Goal: Task Accomplishment & Management: Use online tool/utility

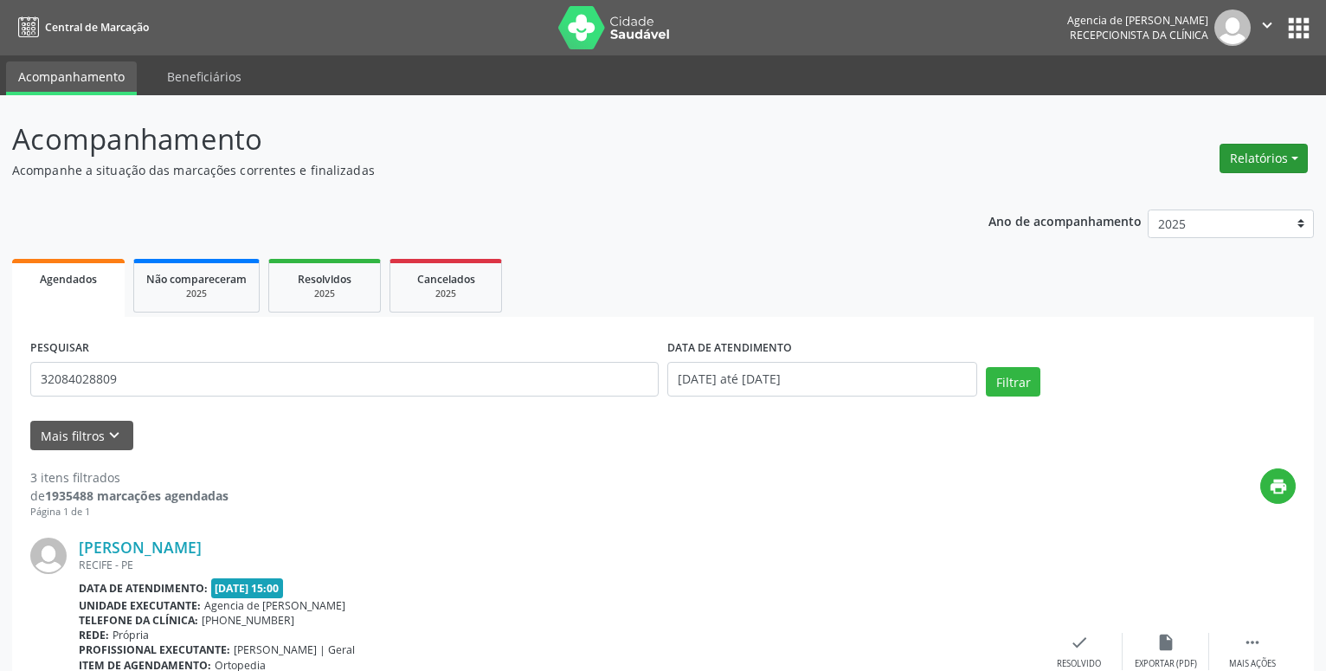
click at [1247, 162] on button "Relatórios" at bounding box center [1263, 158] width 88 height 29
click at [1242, 190] on link "Agendamentos" at bounding box center [1215, 195] width 186 height 24
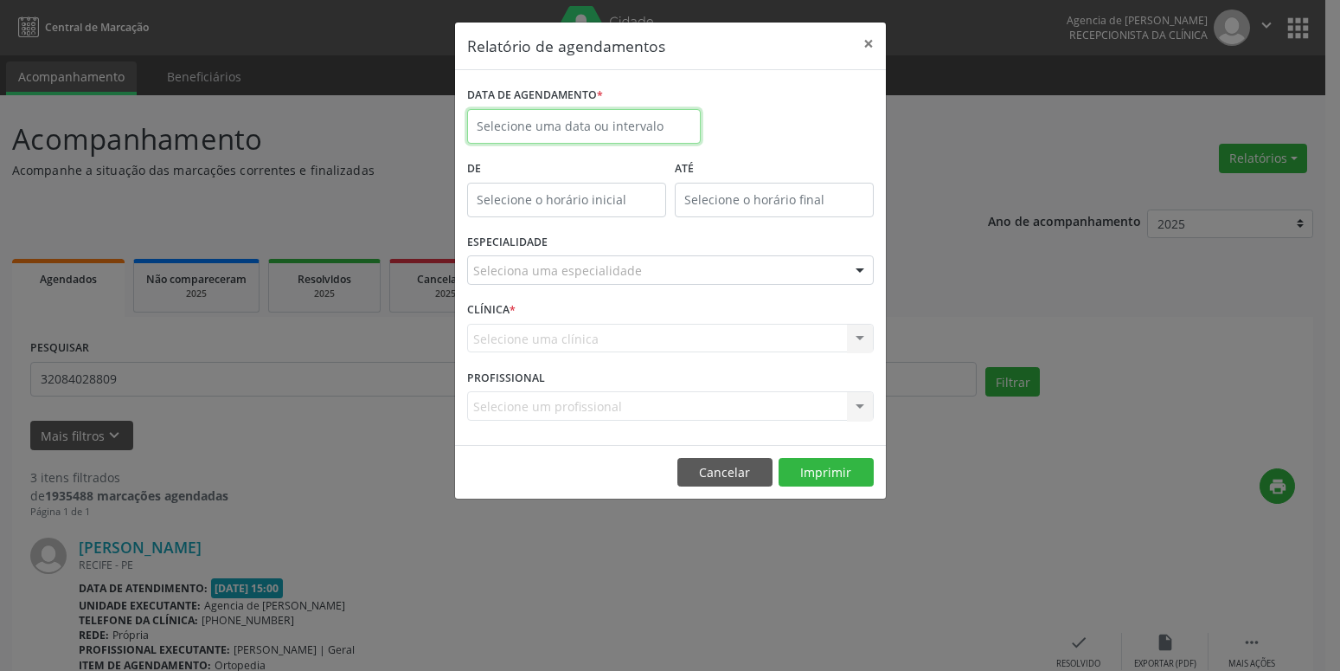
click at [629, 120] on input "text" at bounding box center [584, 126] width 234 height 35
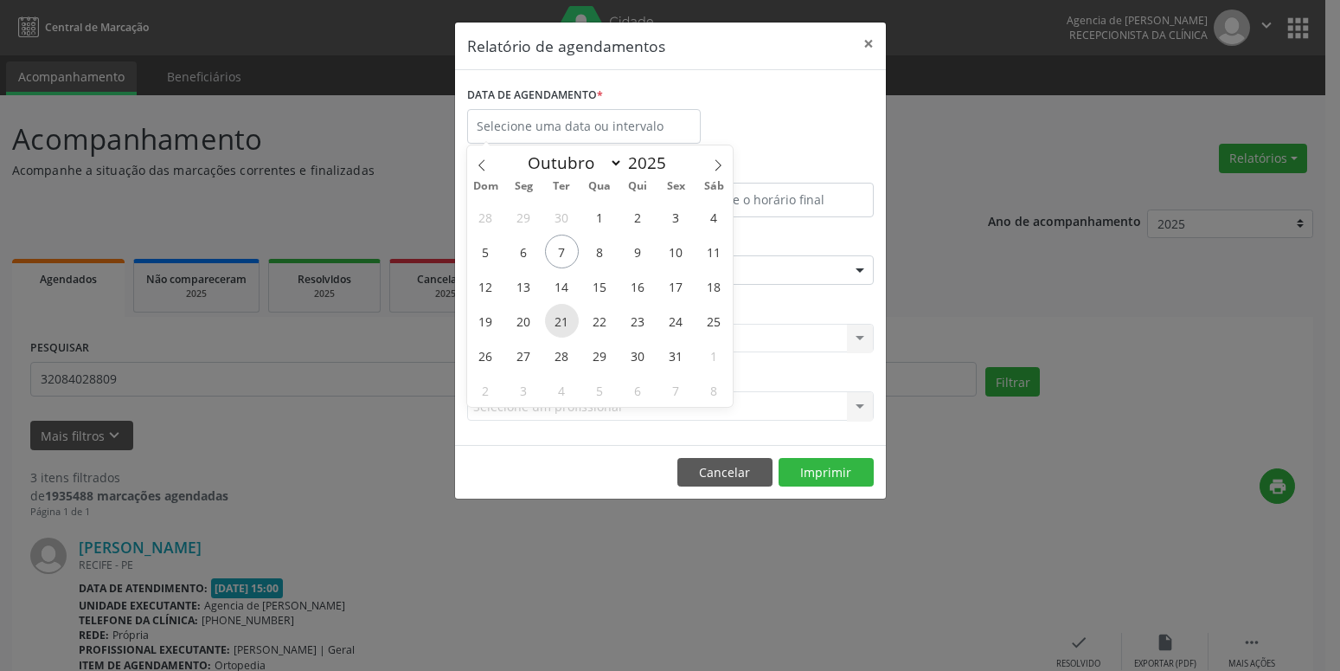
click at [552, 318] on span "21" at bounding box center [562, 321] width 34 height 34
type input "[DATE]"
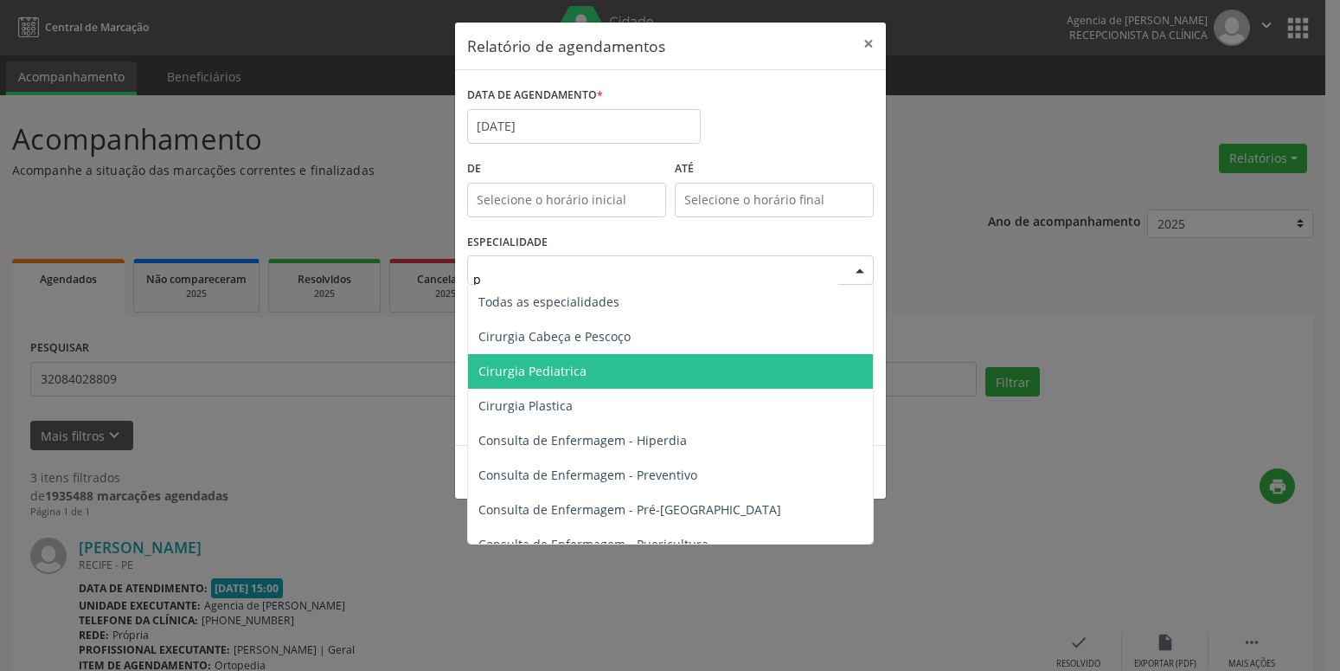
type input "pr"
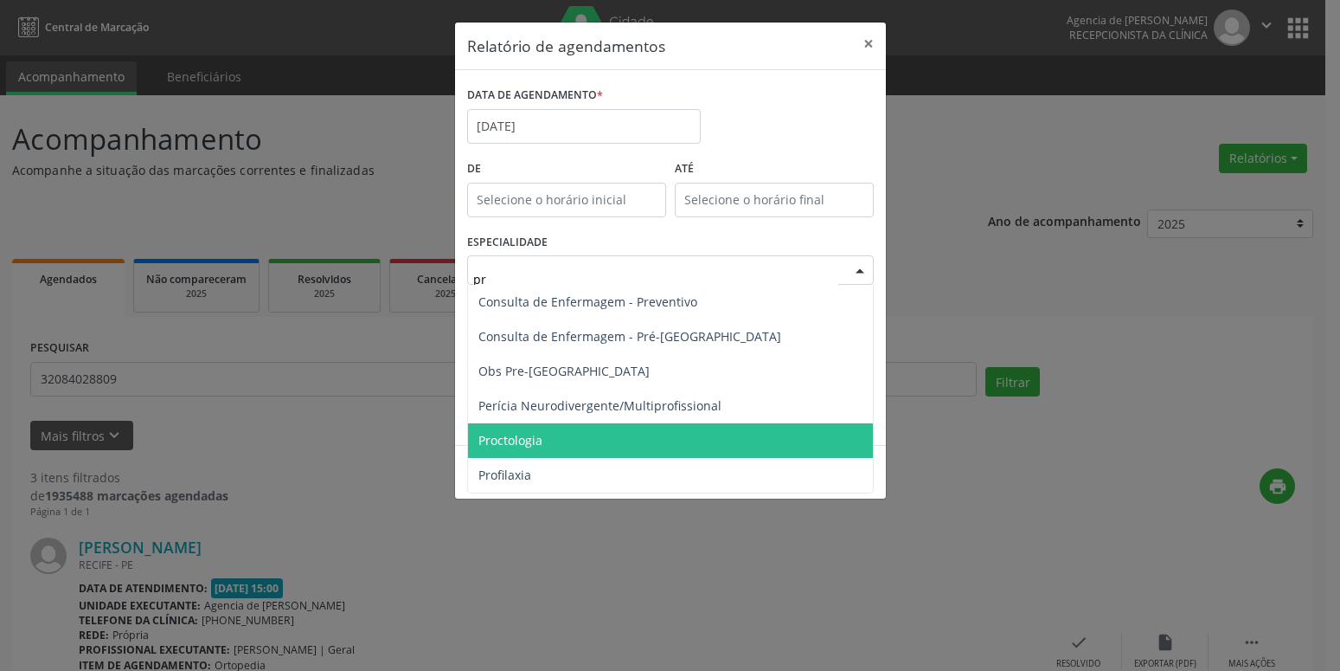
click at [548, 434] on span "Proctologia" at bounding box center [670, 440] width 405 height 35
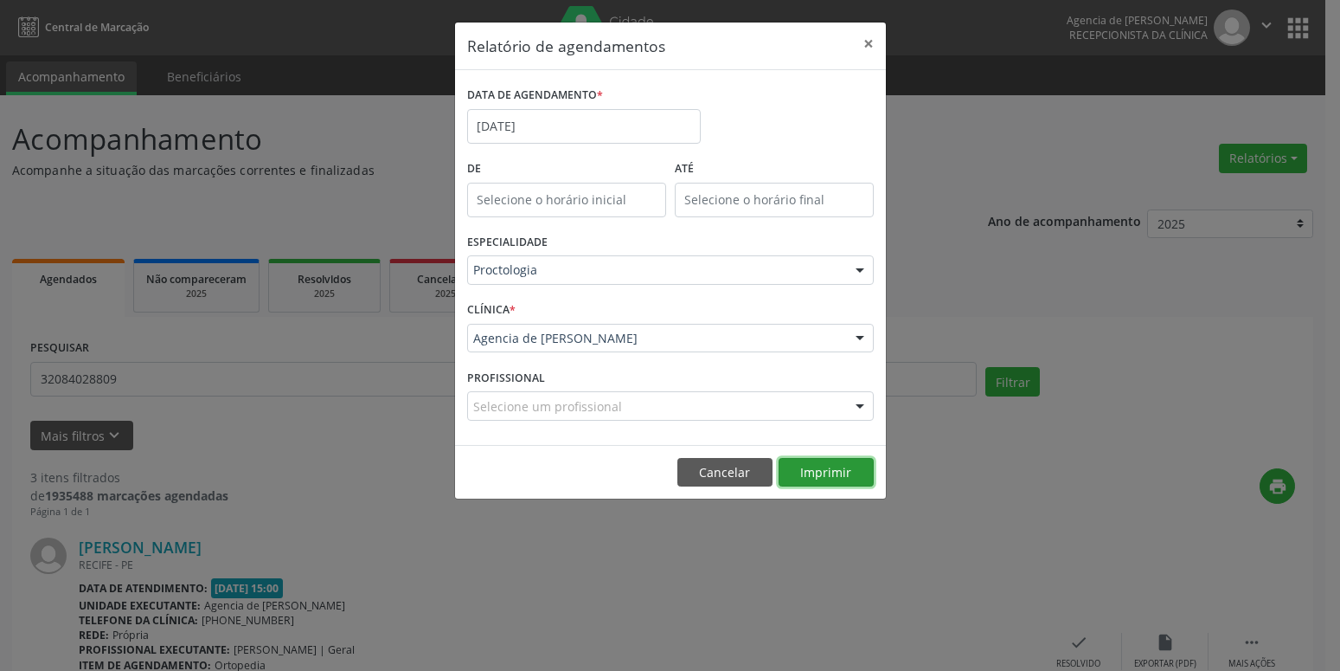
click at [805, 479] on button "Imprimir" at bounding box center [826, 472] width 95 height 29
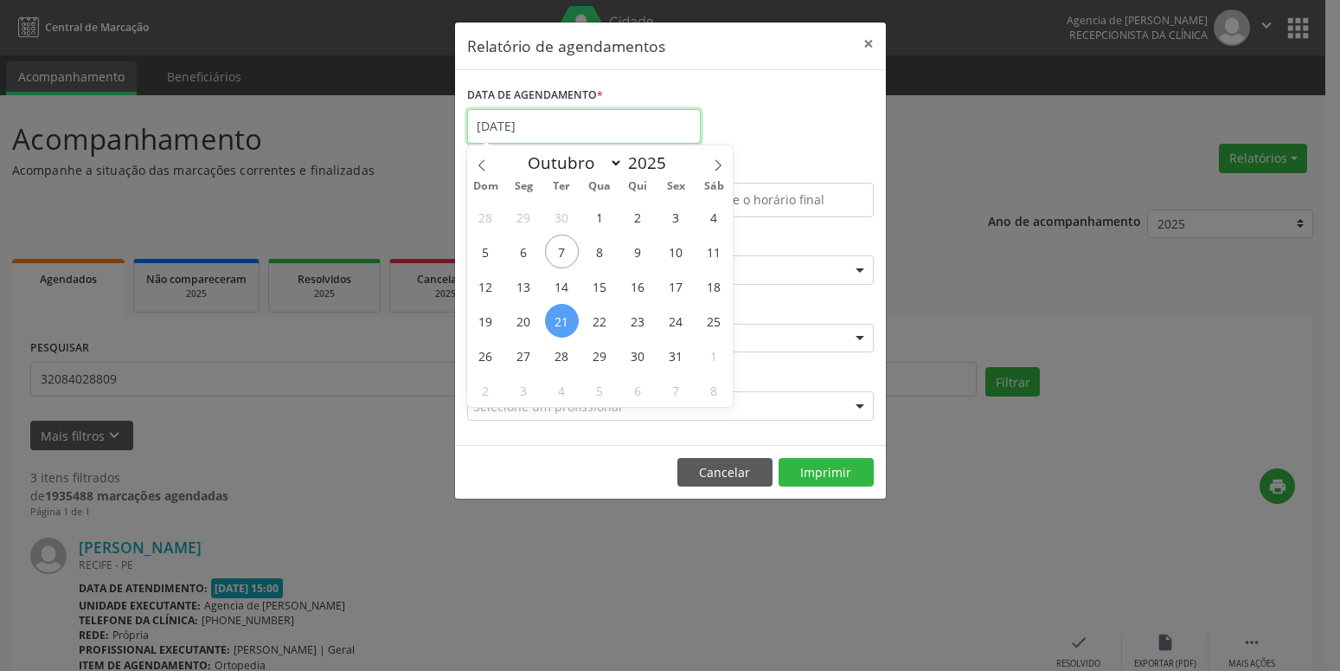
click at [544, 128] on input "[DATE]" at bounding box center [584, 126] width 234 height 35
click at [594, 286] on span "15" at bounding box center [600, 286] width 34 height 34
type input "[DATE]"
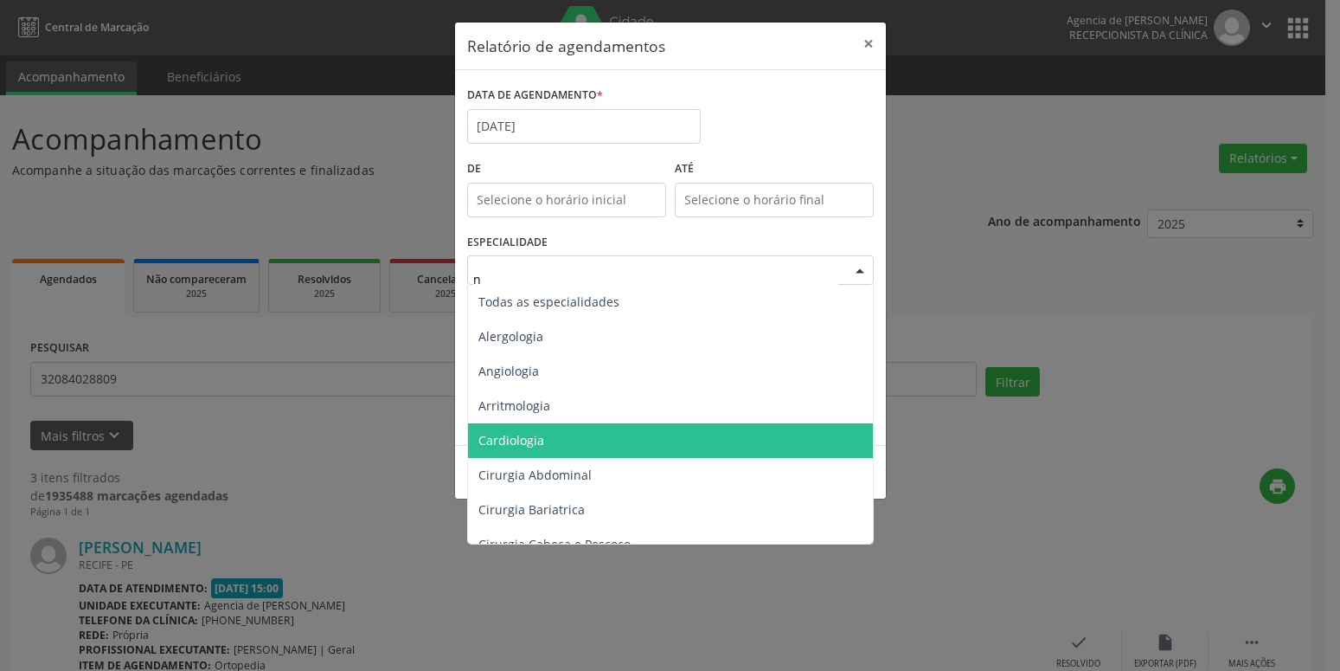
type input "nu"
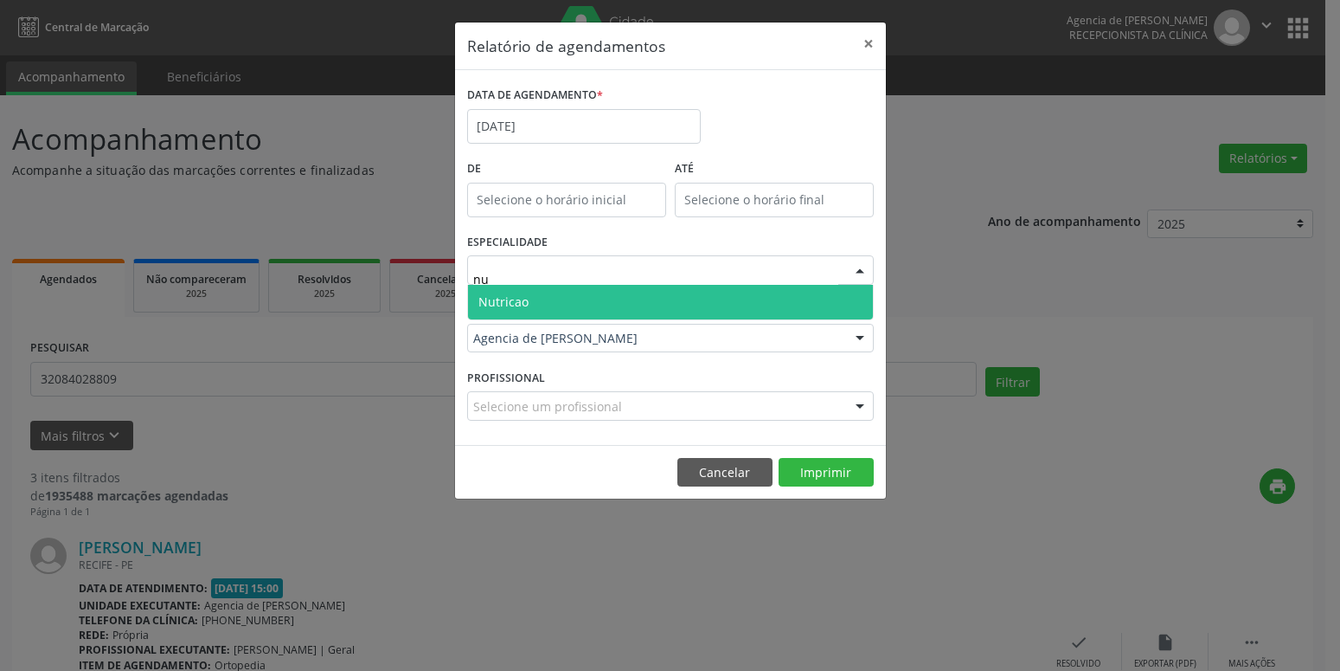
click at [525, 302] on span "Nutricao" at bounding box center [504, 301] width 50 height 16
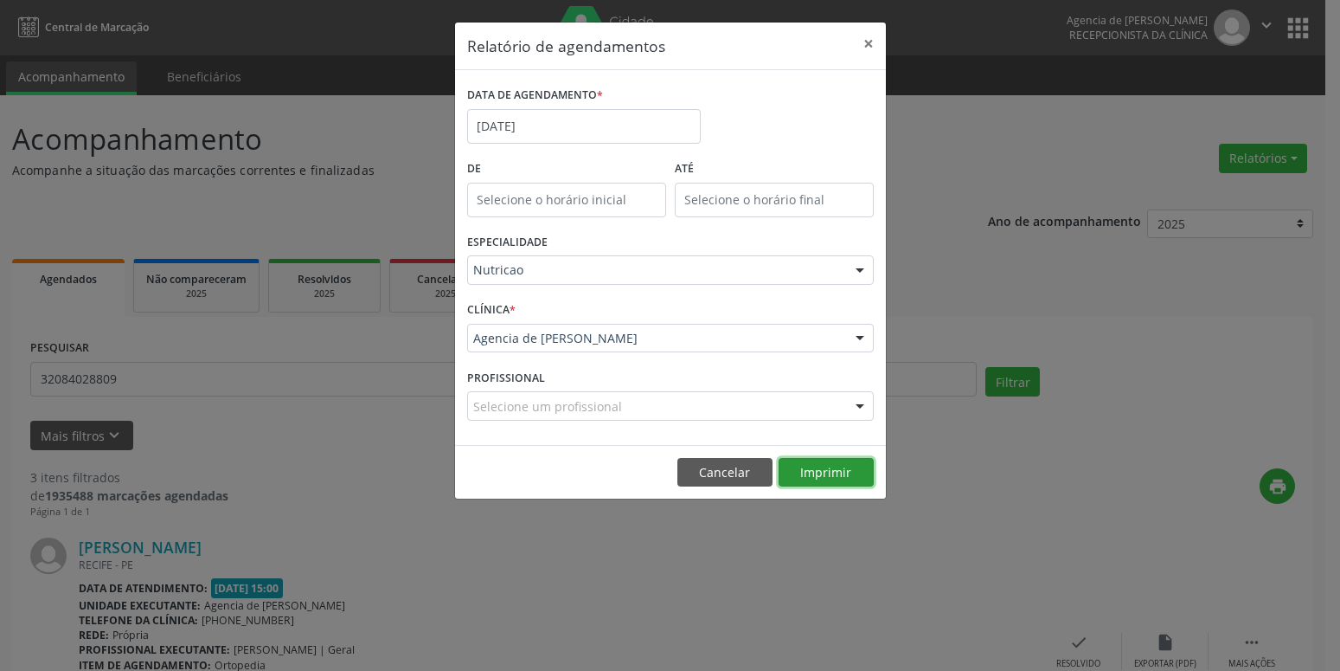
click at [838, 478] on button "Imprimir" at bounding box center [826, 472] width 95 height 29
click at [504, 138] on input "[DATE]" at bounding box center [584, 126] width 234 height 35
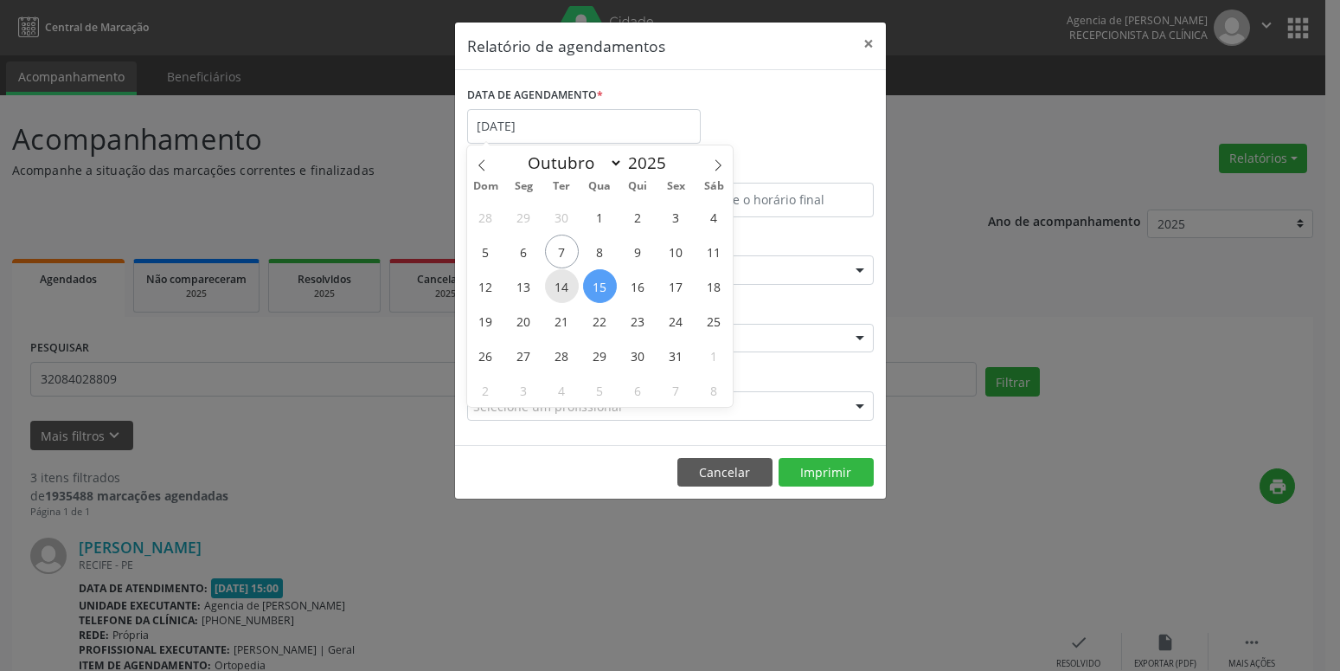
click at [559, 285] on span "14" at bounding box center [562, 286] width 34 height 34
type input "[DATE]"
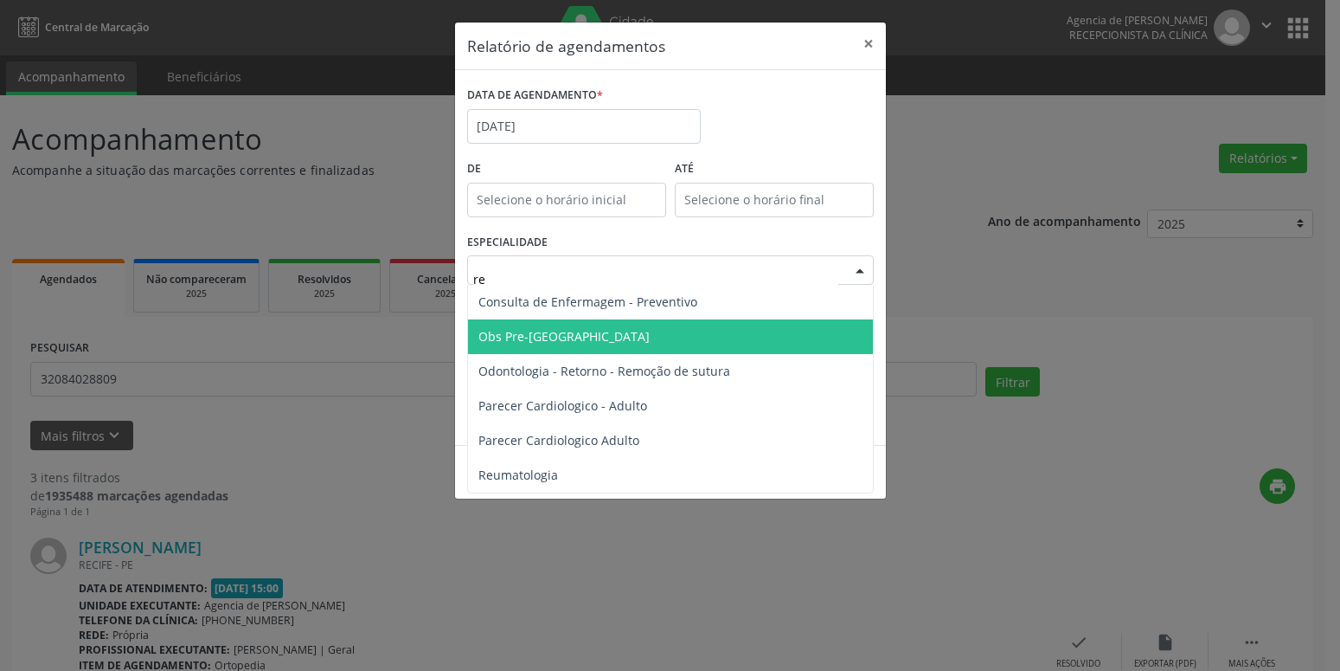
type input "reu"
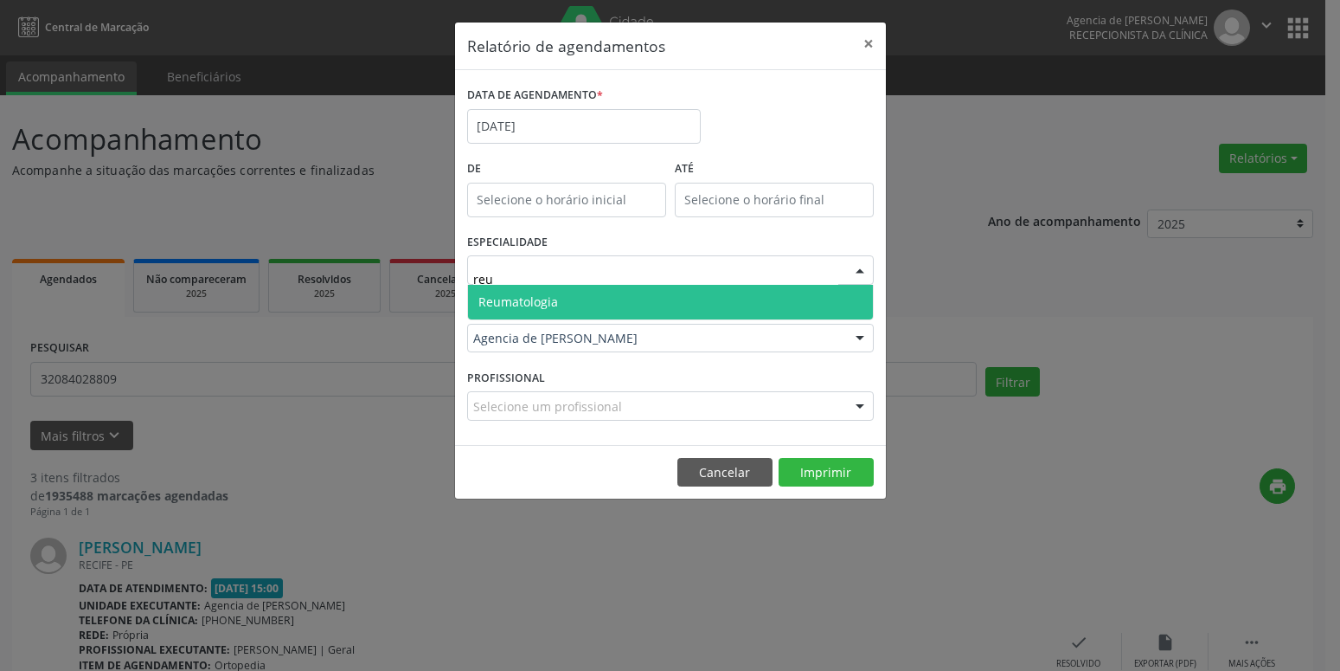
click at [564, 305] on span "Reumatologia" at bounding box center [670, 302] width 405 height 35
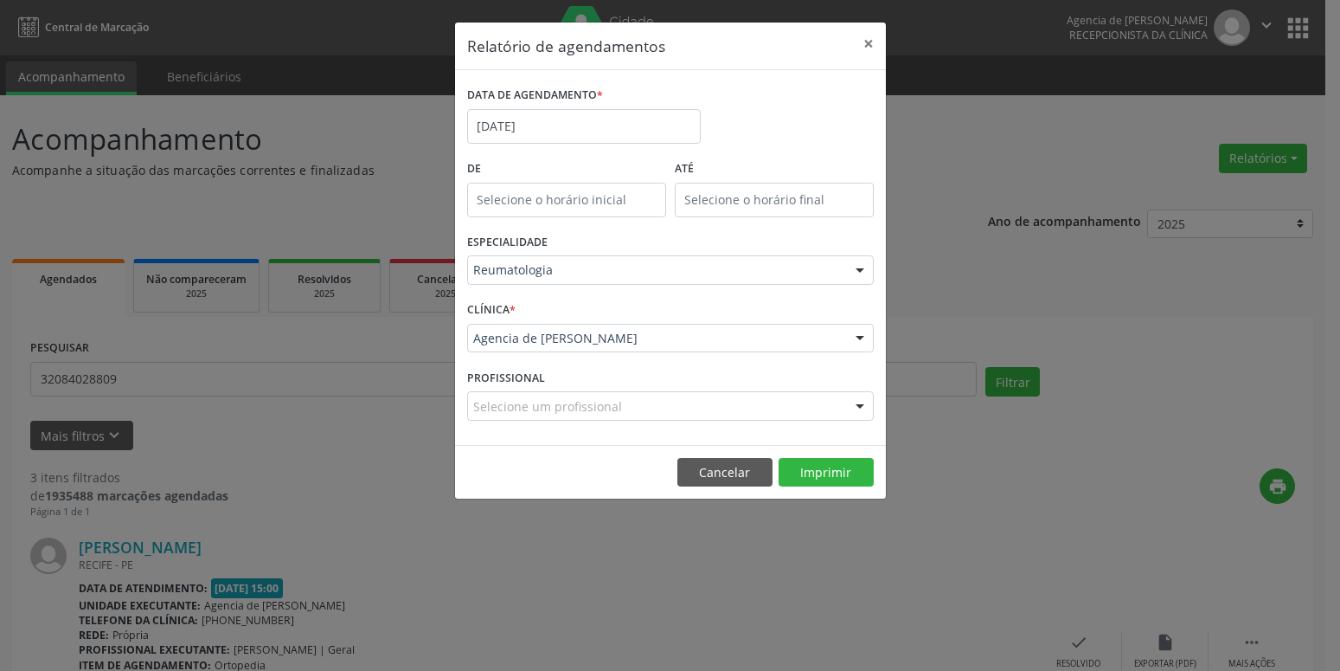
click at [831, 487] on footer "Cancelar Imprimir" at bounding box center [670, 472] width 431 height 55
click at [826, 480] on button "Imprimir" at bounding box center [826, 472] width 95 height 29
click at [556, 108] on label "DATA DE AGENDAMENTO *" at bounding box center [535, 95] width 136 height 27
click at [601, 129] on input "[DATE]" at bounding box center [584, 126] width 234 height 35
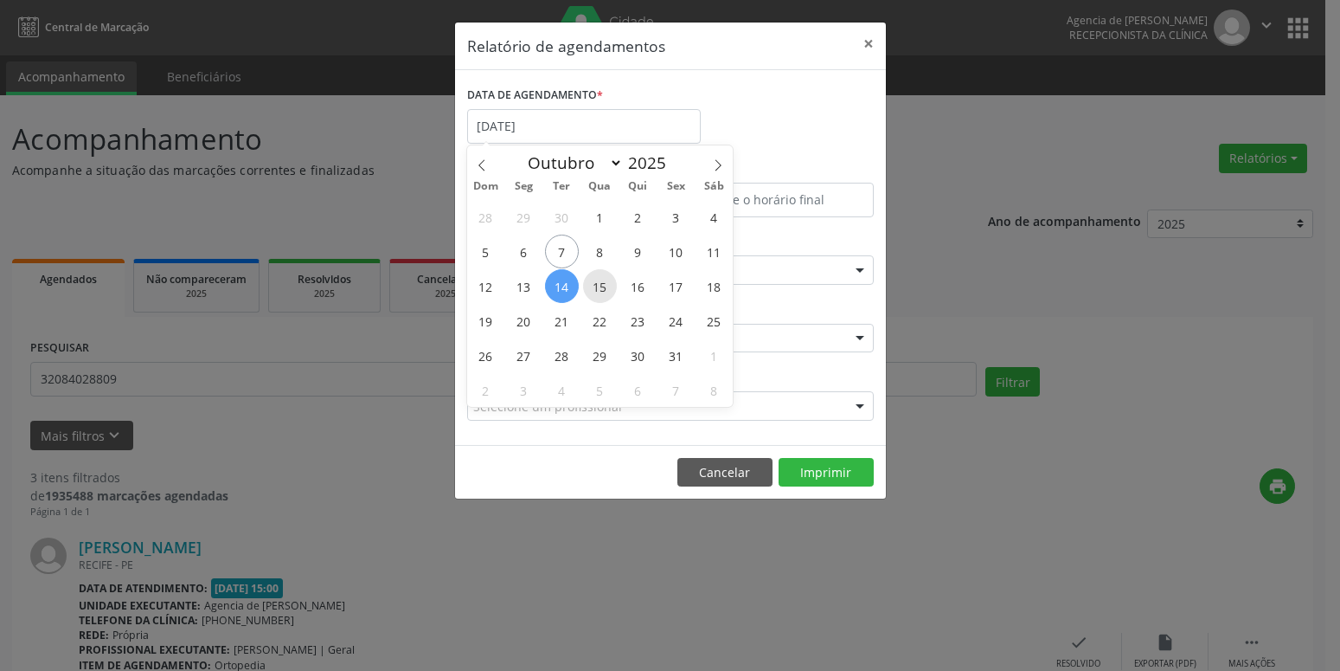
click at [601, 286] on span "15" at bounding box center [600, 286] width 34 height 34
type input "[DATE]"
click at [601, 286] on span "15" at bounding box center [600, 286] width 34 height 34
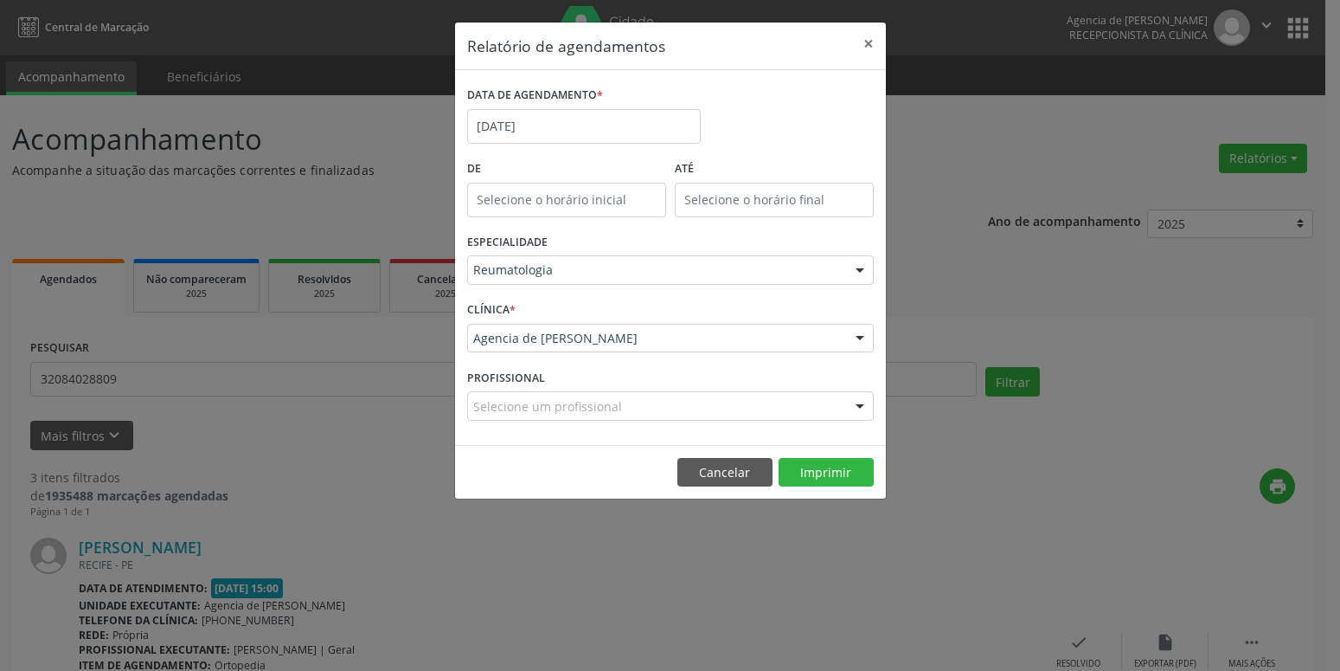
click at [606, 261] on div "Reumatologia" at bounding box center [670, 269] width 407 height 29
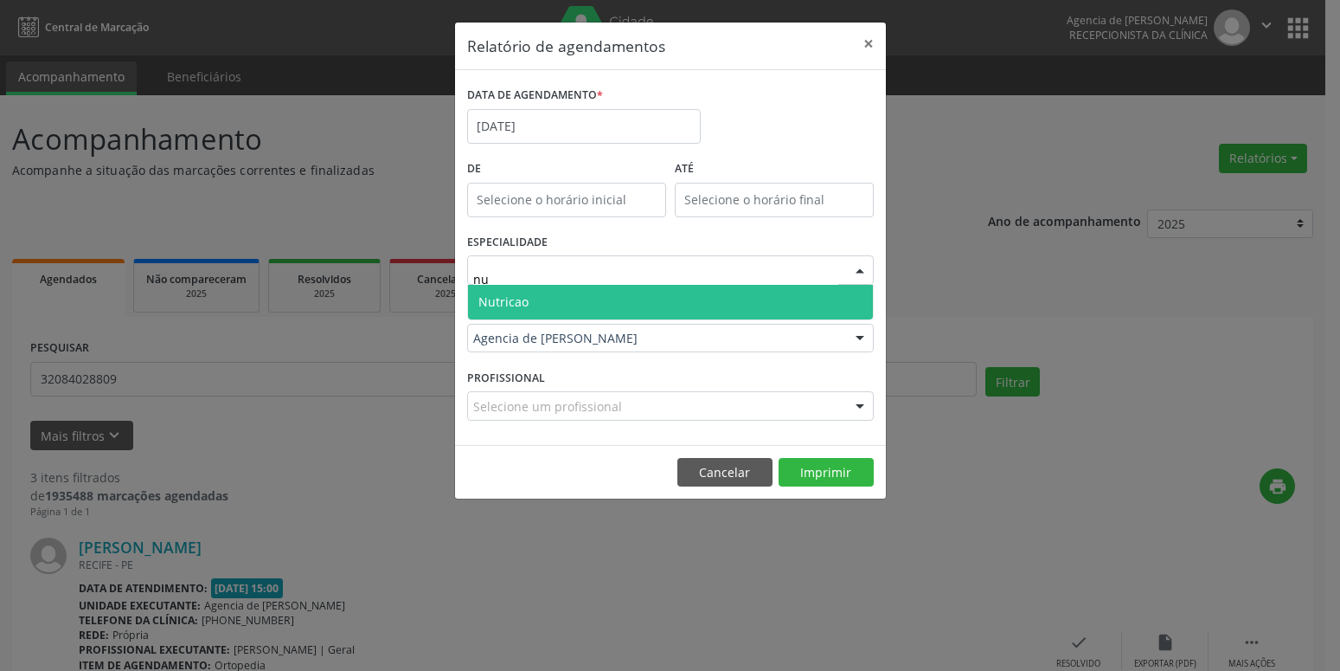
click at [564, 303] on span "Nutricao" at bounding box center [670, 302] width 405 height 35
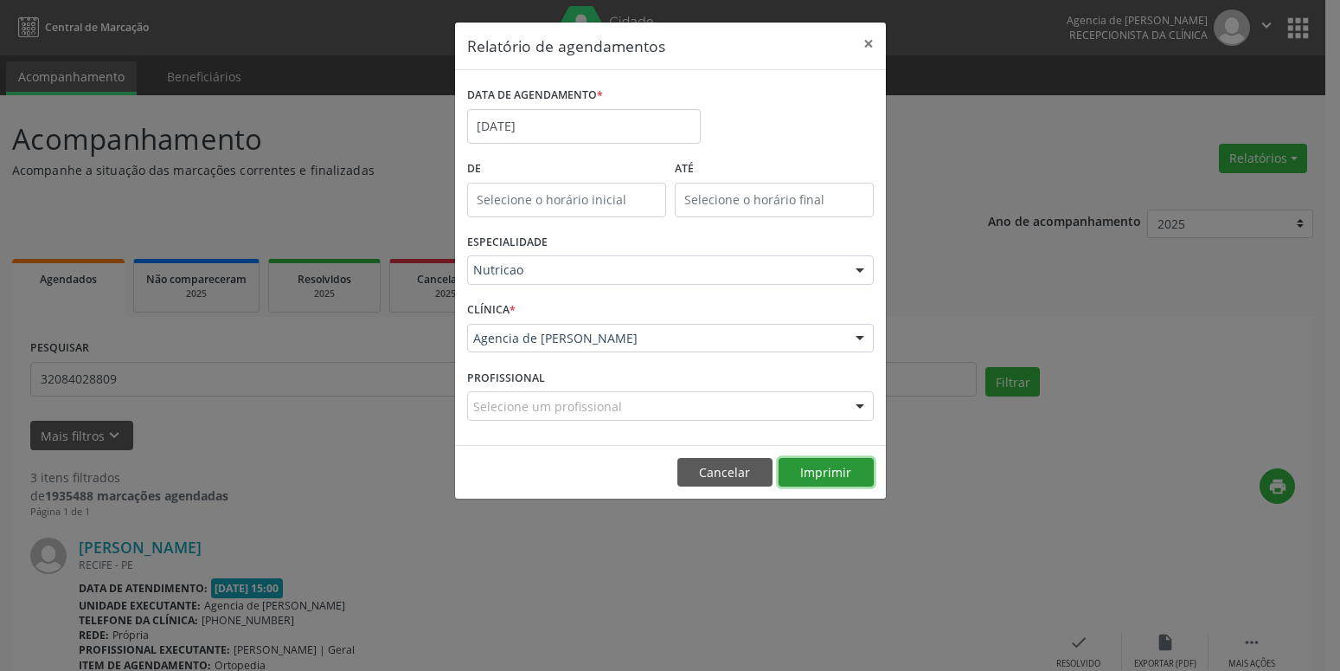
click at [806, 473] on button "Imprimir" at bounding box center [826, 472] width 95 height 29
click at [532, 125] on input "[DATE]" at bounding box center [584, 126] width 234 height 35
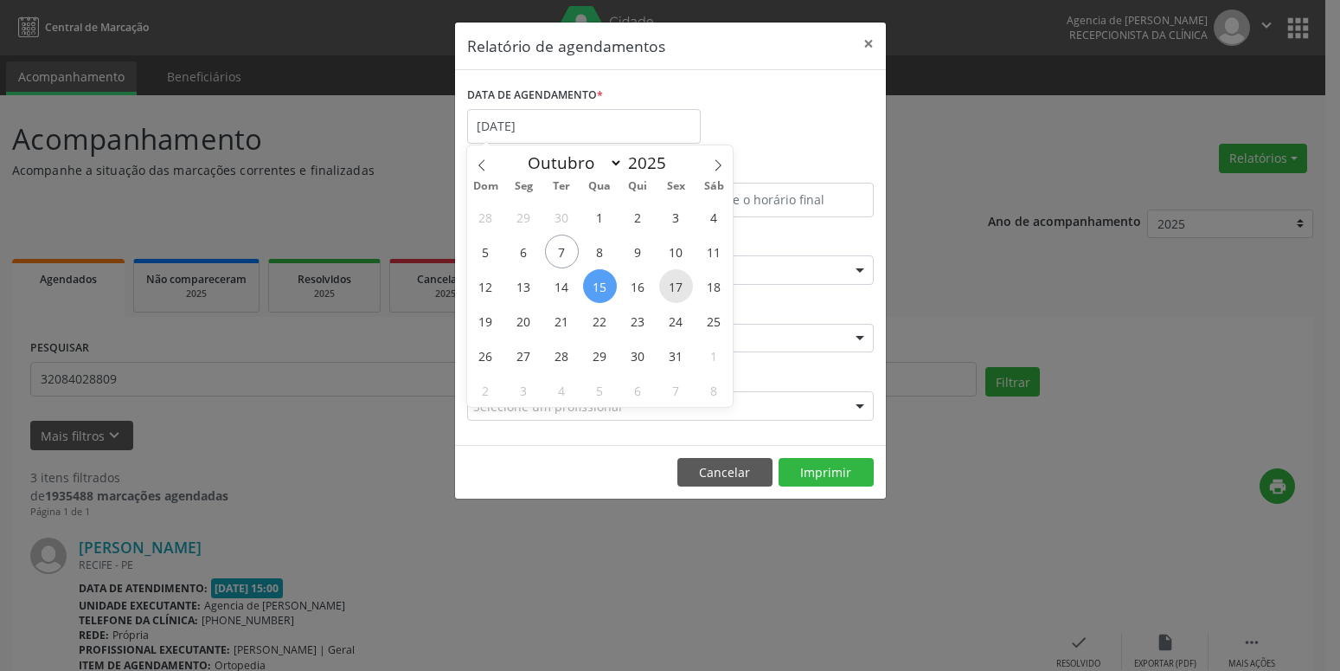
click at [684, 286] on span "17" at bounding box center [676, 286] width 34 height 34
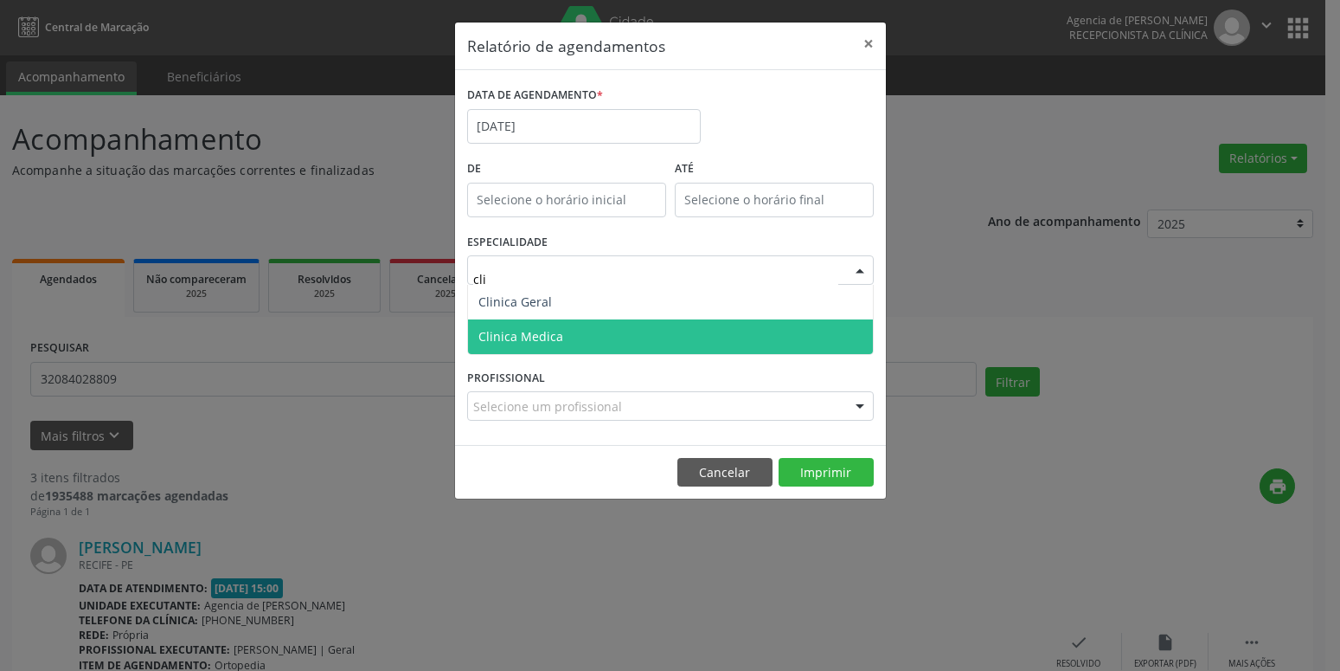
type input "clin"
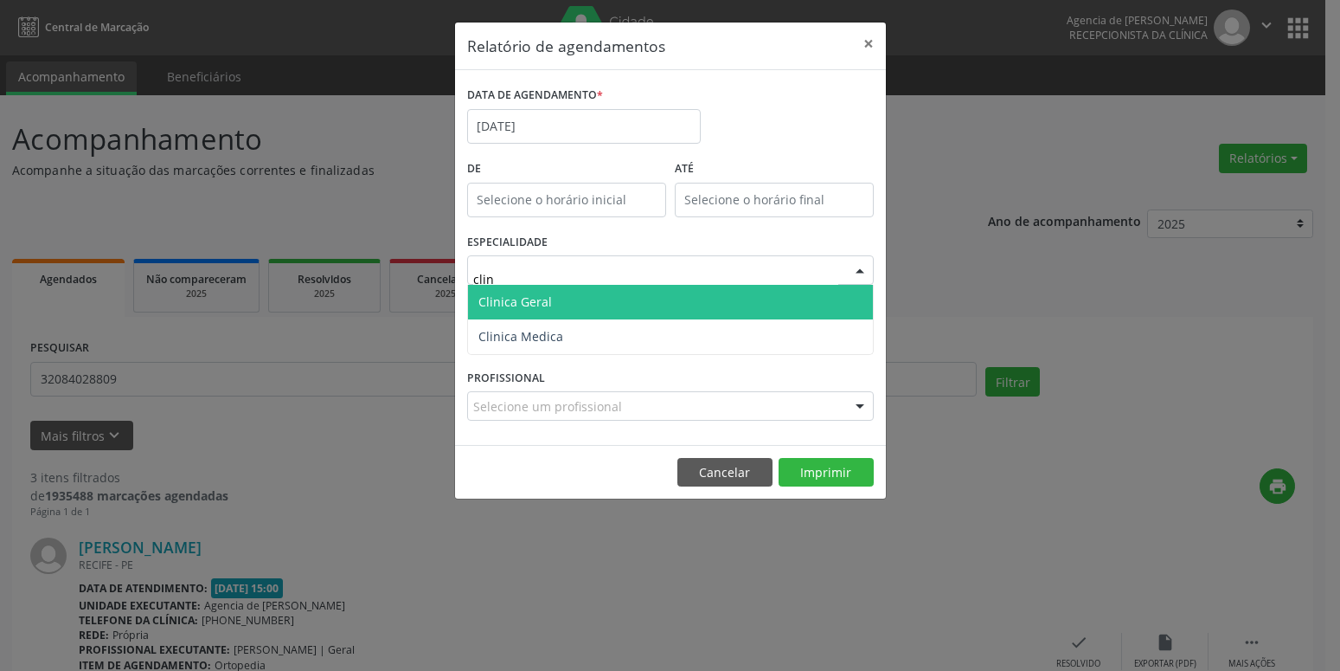
drag, startPoint x: 604, startPoint y: 292, endPoint x: 656, endPoint y: 315, distance: 56.6
click at [604, 293] on span "Clinica Geral" at bounding box center [670, 302] width 405 height 35
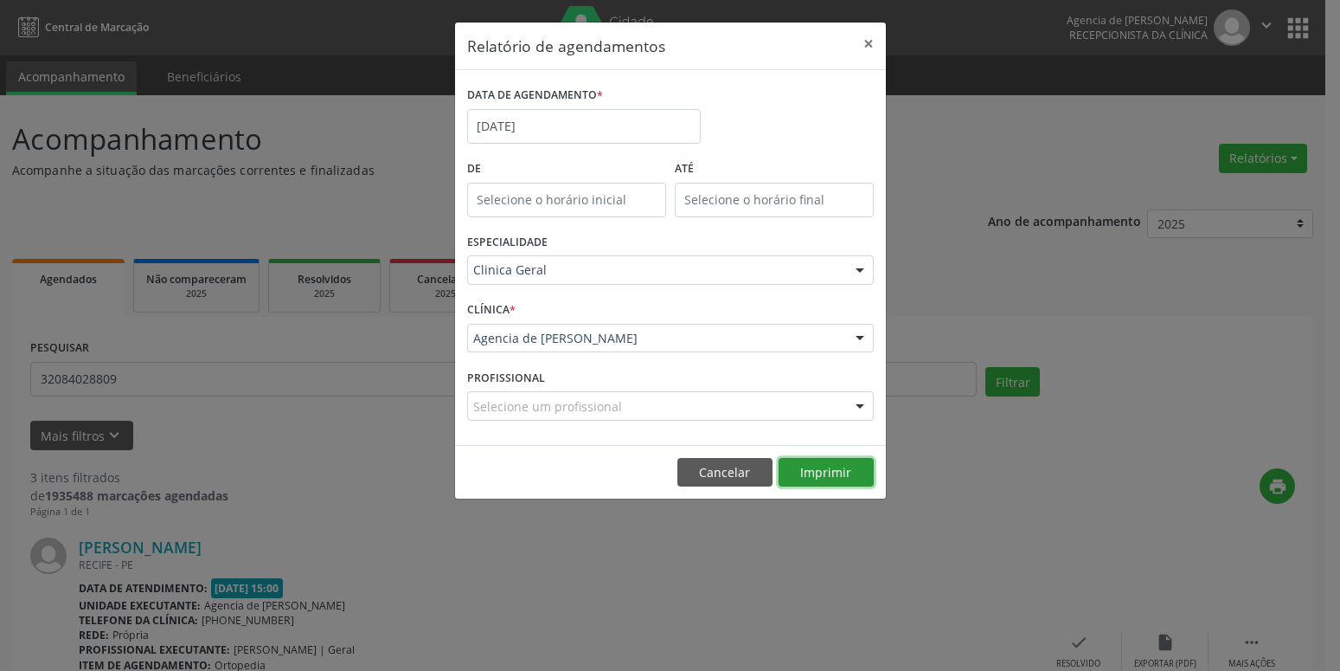
click at [831, 471] on button "Imprimir" at bounding box center [826, 472] width 95 height 29
